Goal: Navigation & Orientation: Find specific page/section

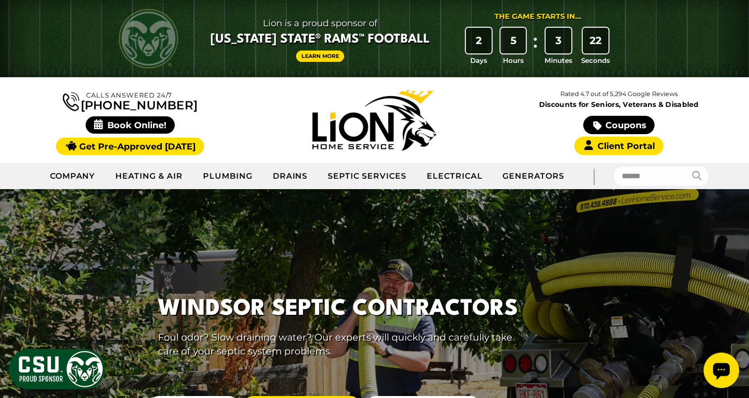
click at [683, 197] on div at bounding box center [374, 355] width 749 height 333
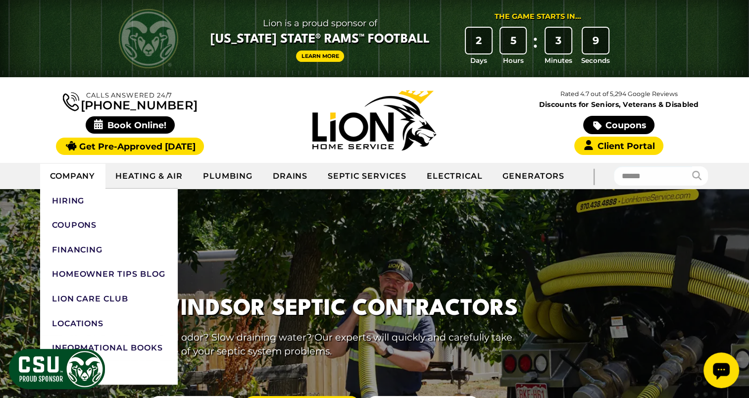
click at [83, 181] on link "Company" at bounding box center [73, 176] width 66 height 25
